Goal: Transaction & Acquisition: Purchase product/service

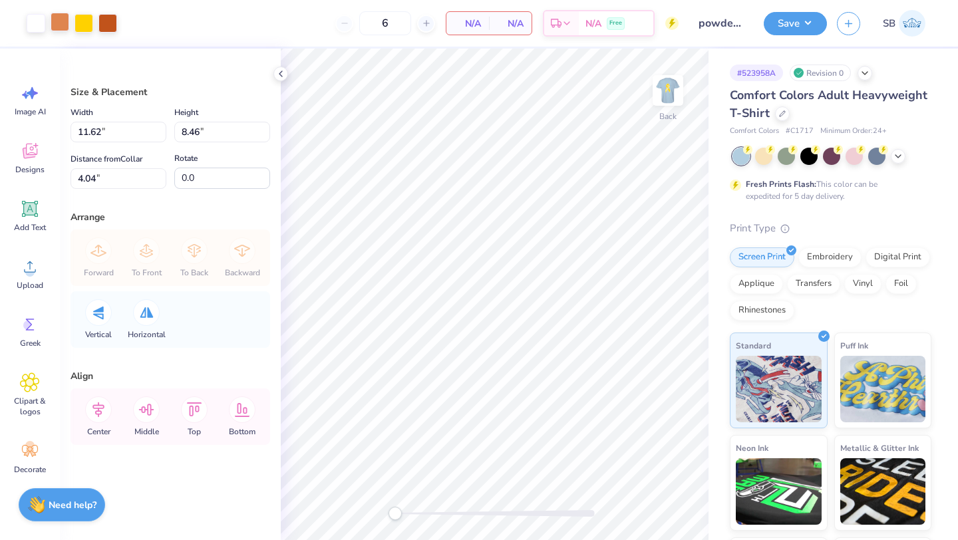
click at [61, 27] on div at bounding box center [60, 22] width 19 height 19
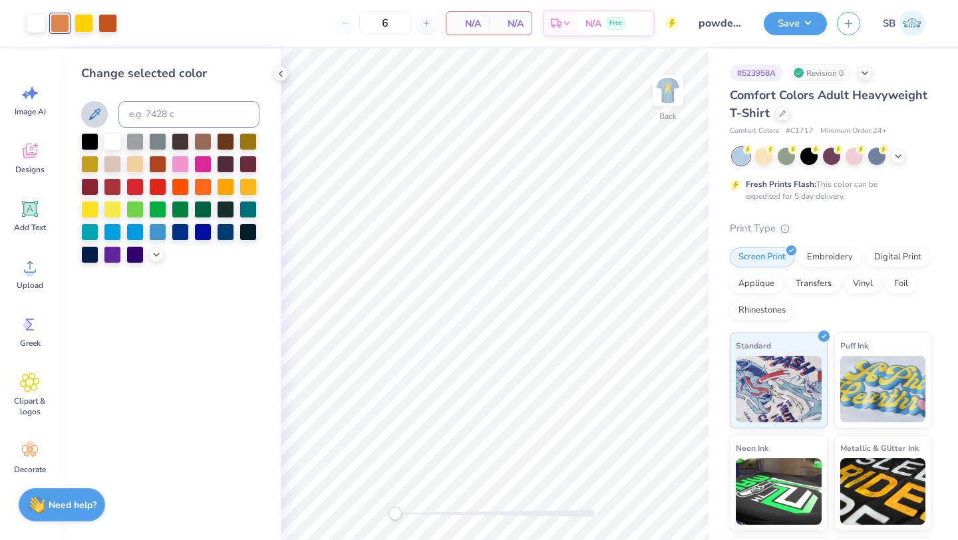
click at [88, 108] on icon at bounding box center [94, 114] width 16 height 16
click at [88, 23] on div at bounding box center [83, 22] width 19 height 19
click at [89, 118] on icon at bounding box center [94, 113] width 11 height 11
click at [279, 78] on icon at bounding box center [280, 73] width 11 height 11
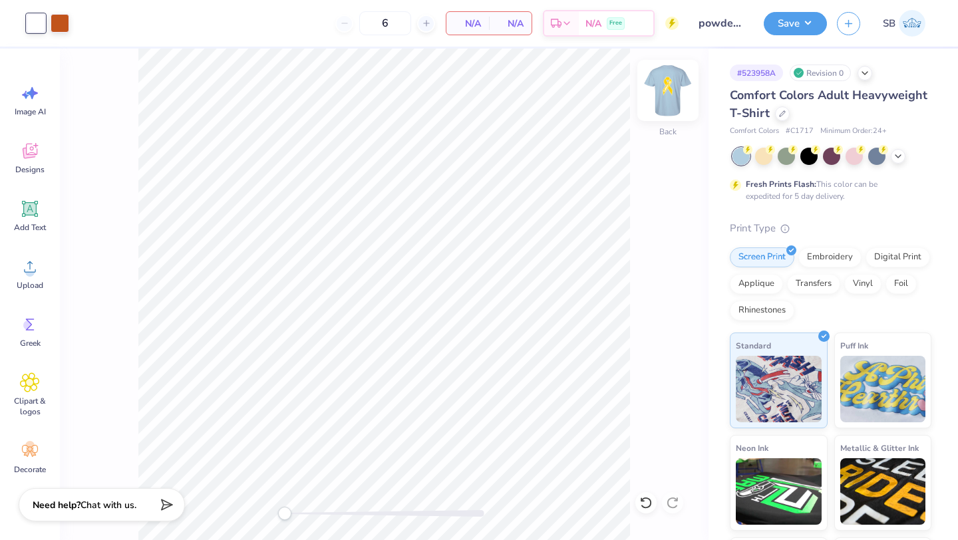
click at [674, 98] on img at bounding box center [667, 90] width 53 height 53
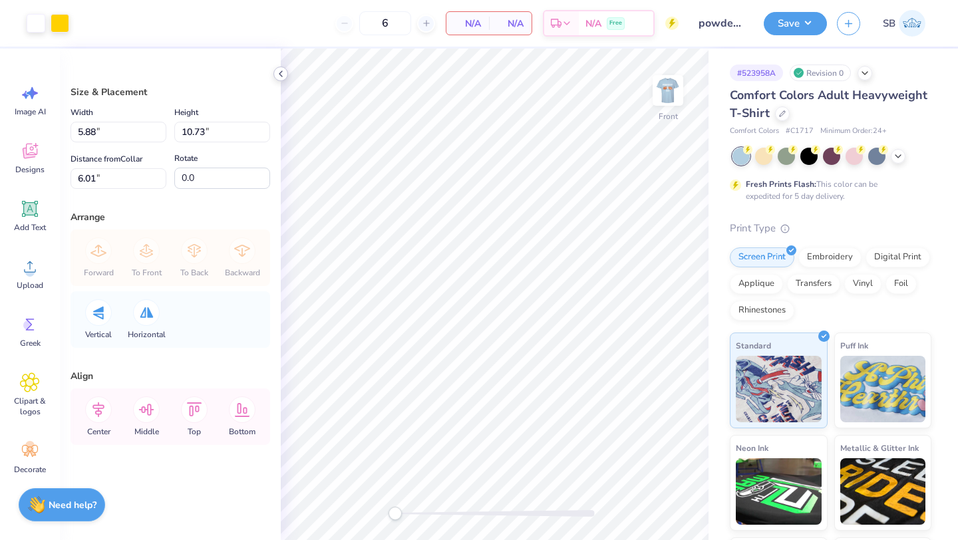
click at [281, 79] on div at bounding box center [280, 74] width 15 height 15
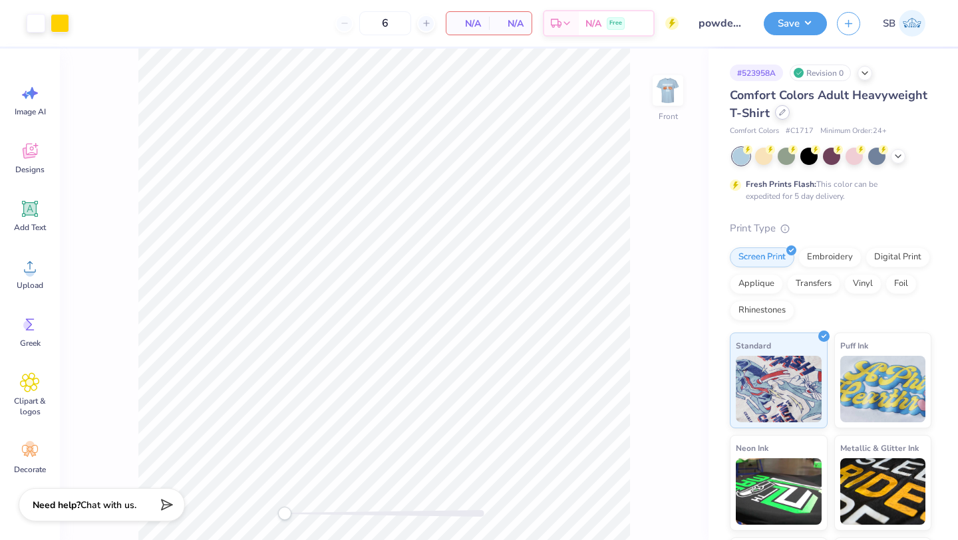
click at [781, 112] on icon at bounding box center [782, 112] width 7 height 7
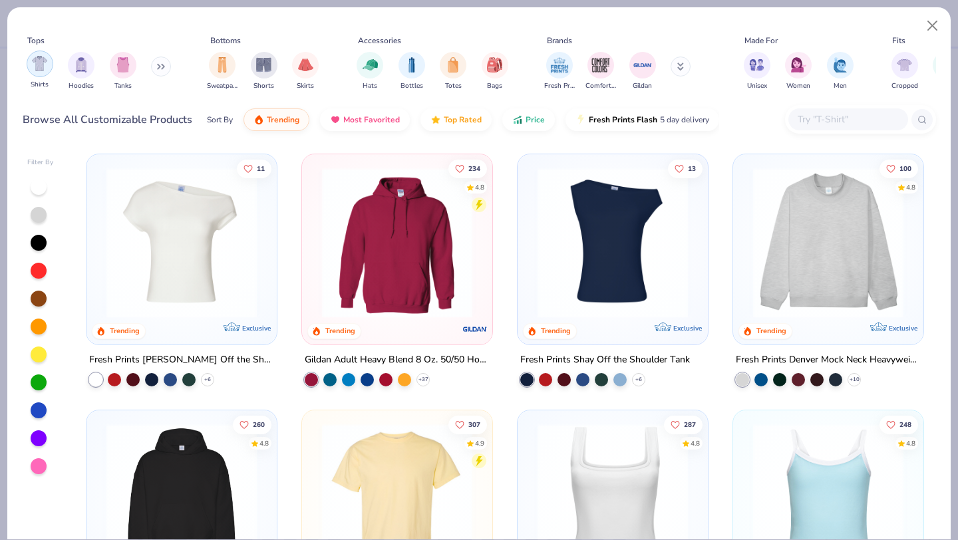
click at [41, 70] on img "filter for Shirts" at bounding box center [39, 63] width 15 height 15
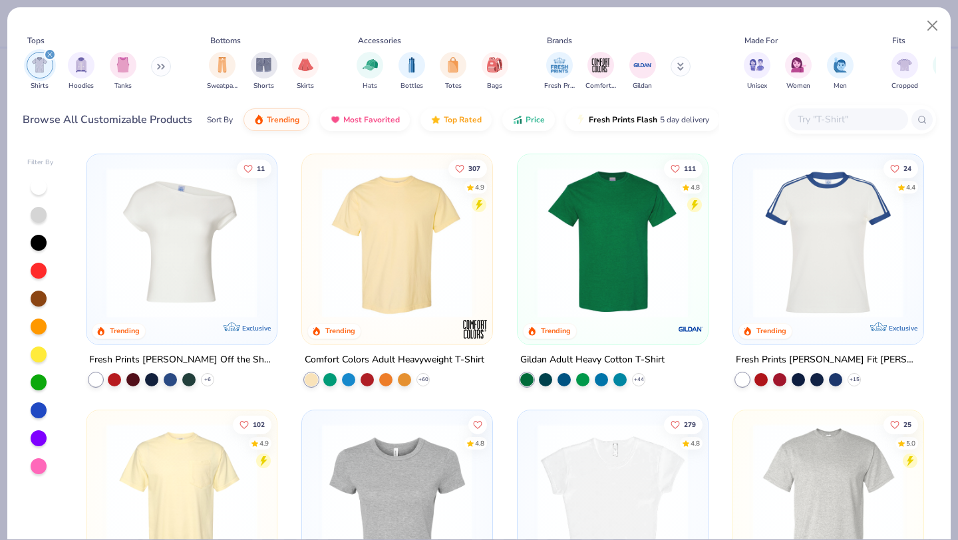
click at [583, 262] on img at bounding box center [613, 243] width 164 height 150
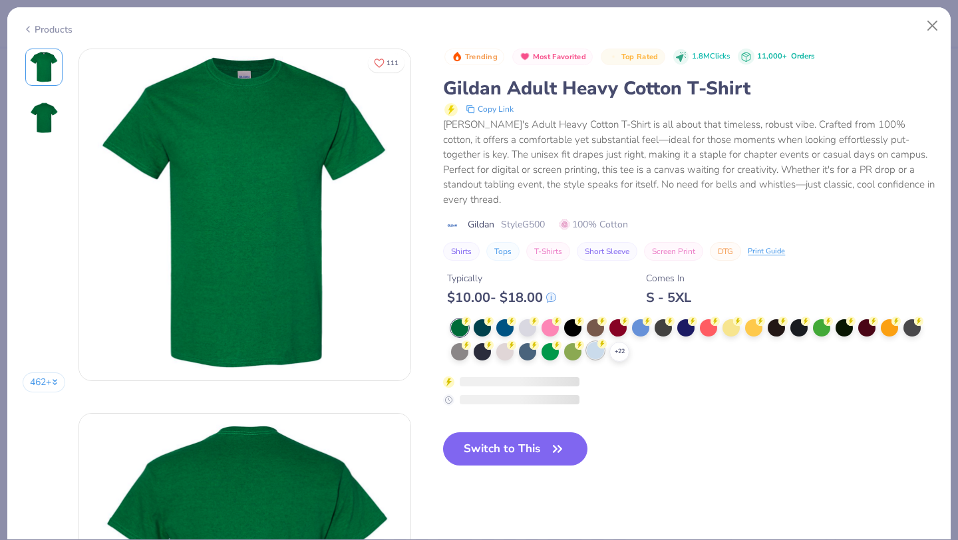
click at [592, 342] on div at bounding box center [595, 350] width 17 height 17
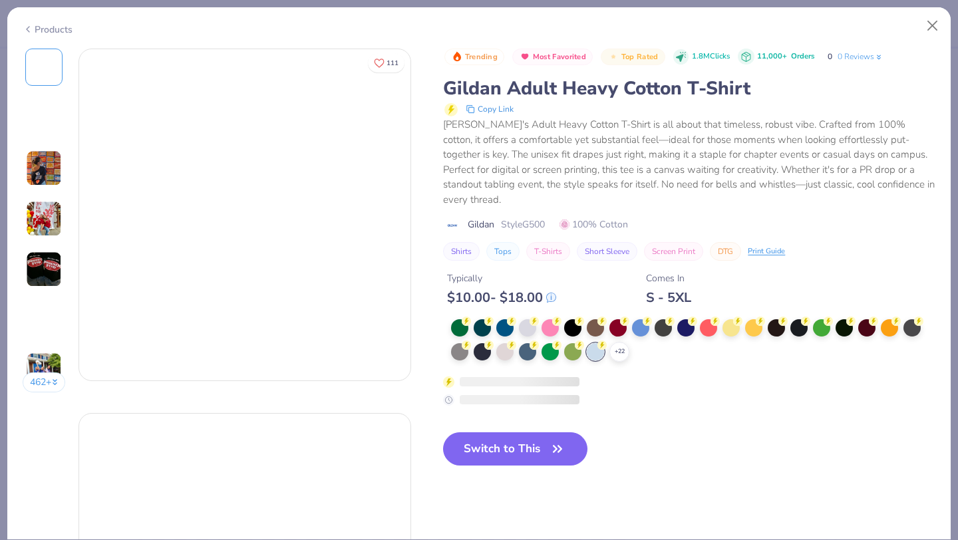
click at [592, 343] on div at bounding box center [595, 351] width 17 height 17
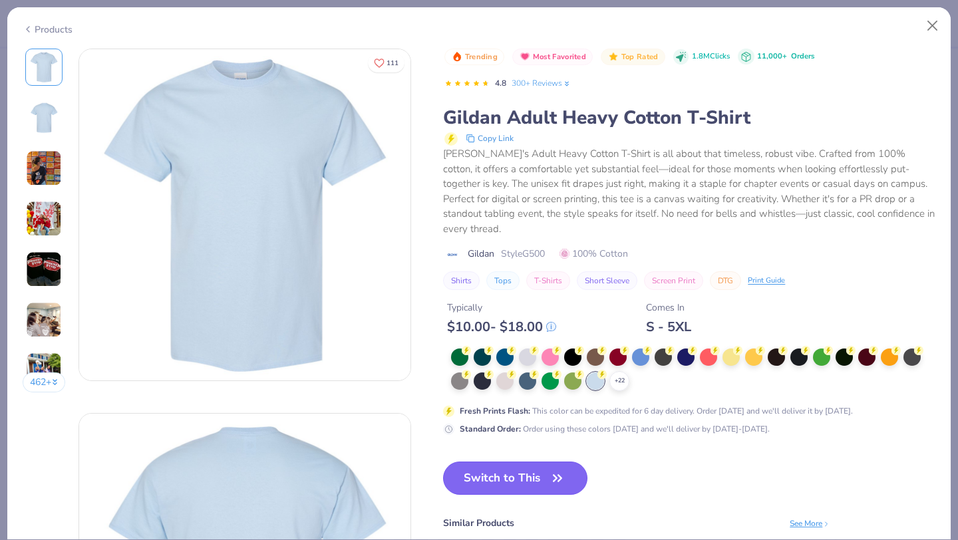
click at [529, 469] on button "Switch to This" at bounding box center [515, 478] width 144 height 33
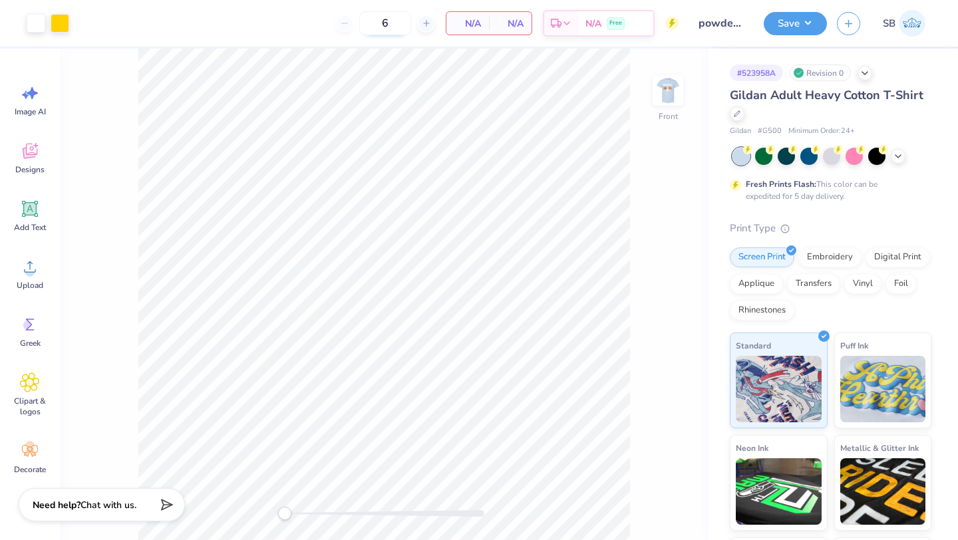
click at [384, 17] on input "6" at bounding box center [385, 23] width 52 height 24
type input "30"
click at [264, 507] on div "Front" at bounding box center [384, 294] width 648 height 491
click at [666, 102] on img at bounding box center [667, 90] width 53 height 53
